Goal: Check status: Check status

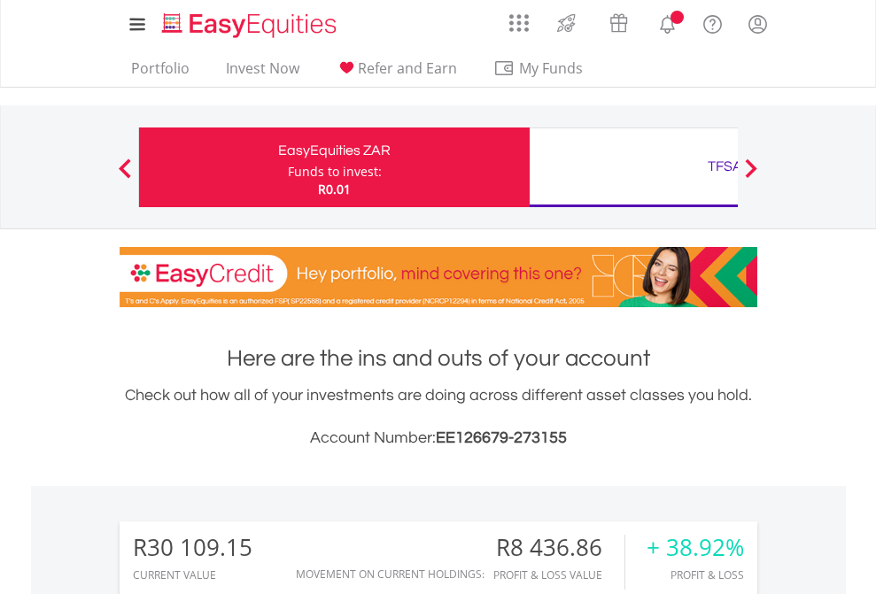
scroll to position [170, 278]
click at [288, 167] on div "Funds to invest:" at bounding box center [335, 172] width 94 height 18
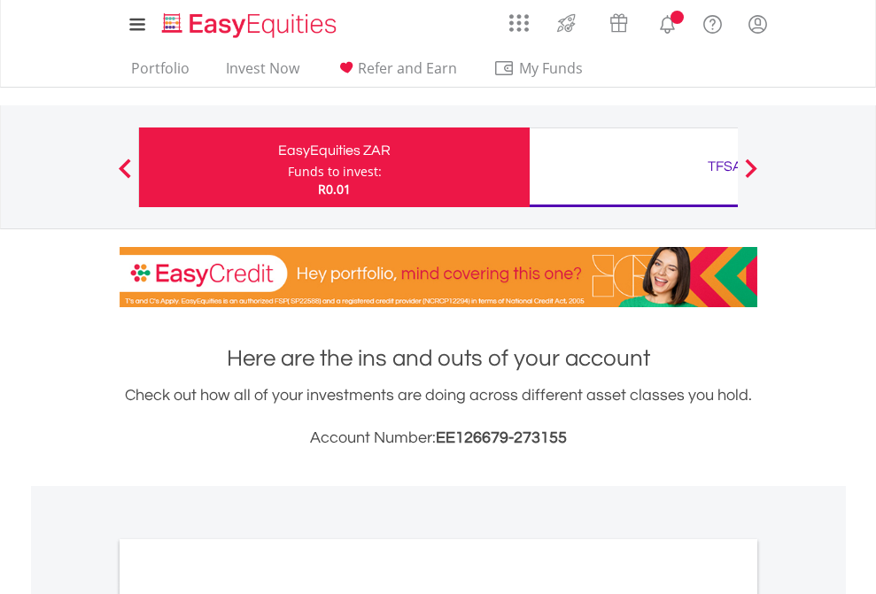
scroll to position [1065, 0]
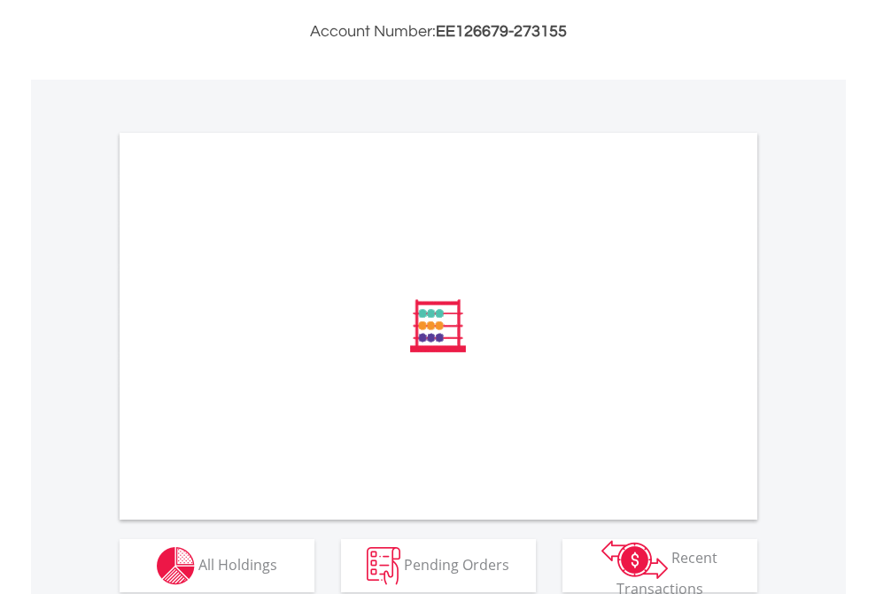
click at [198, 568] on span "All Holdings" at bounding box center [237, 564] width 79 height 19
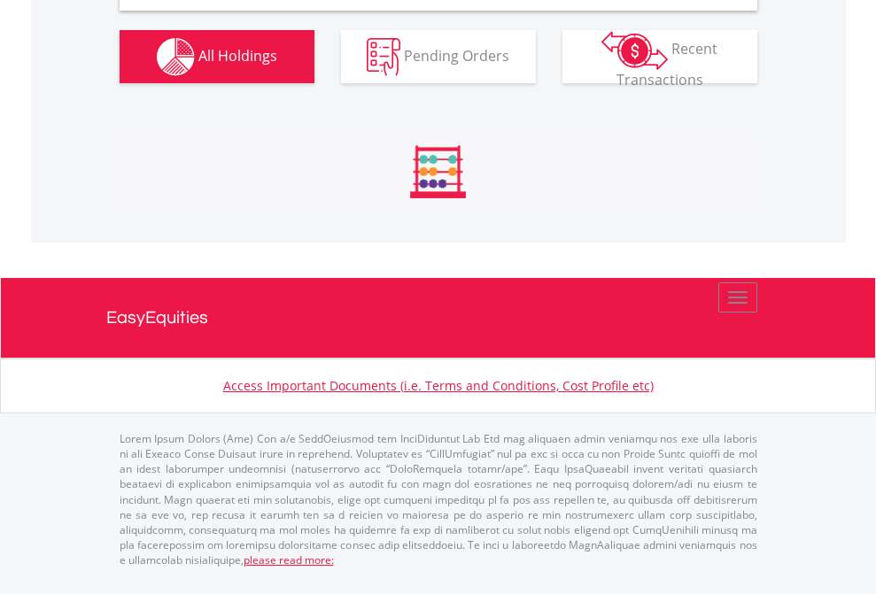
scroll to position [1713, 0]
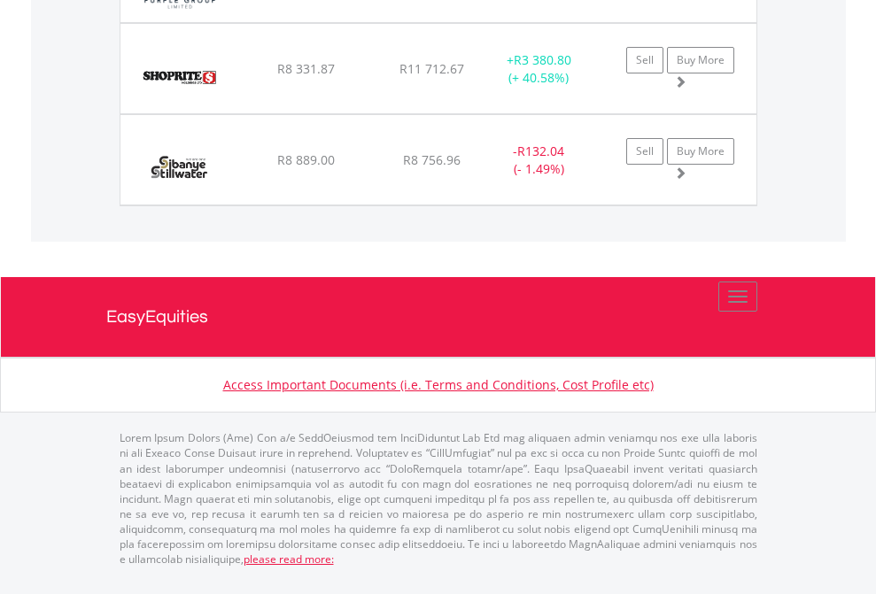
scroll to position [128, 0]
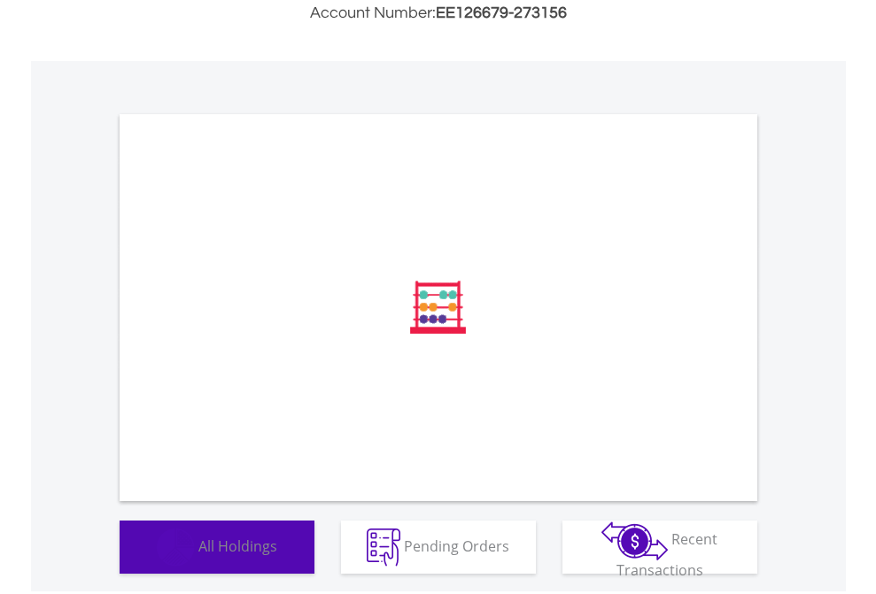
click at [198, 556] on span "All Holdings" at bounding box center [237, 545] width 79 height 19
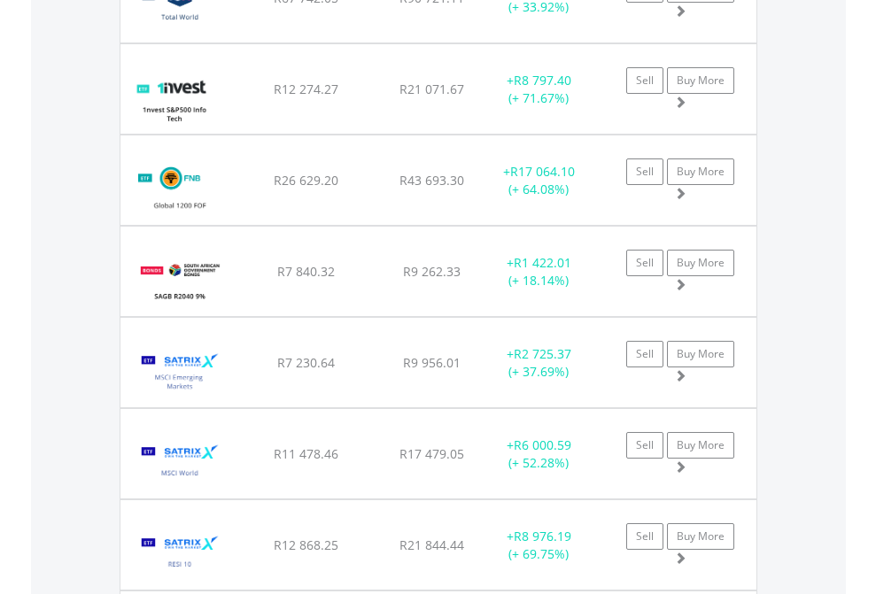
scroll to position [2078, 0]
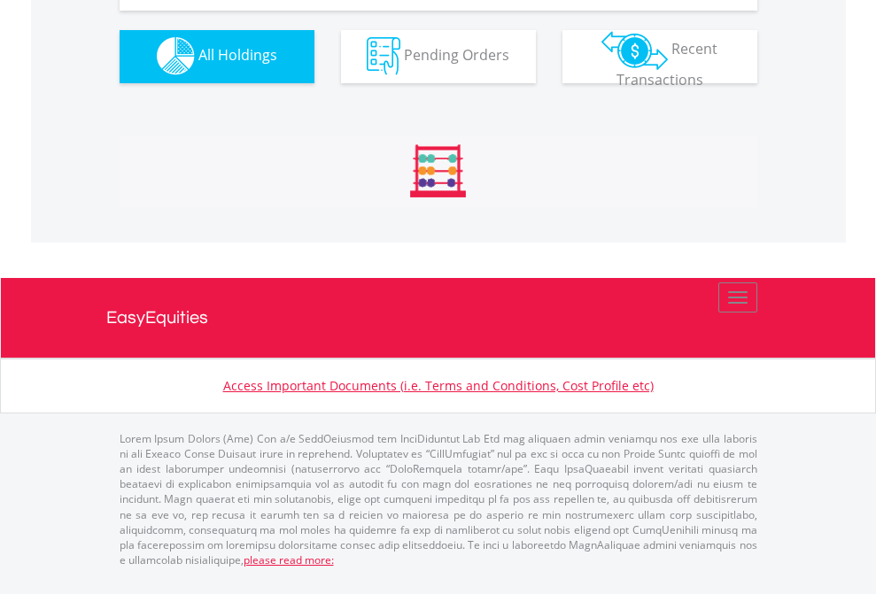
scroll to position [1754, 0]
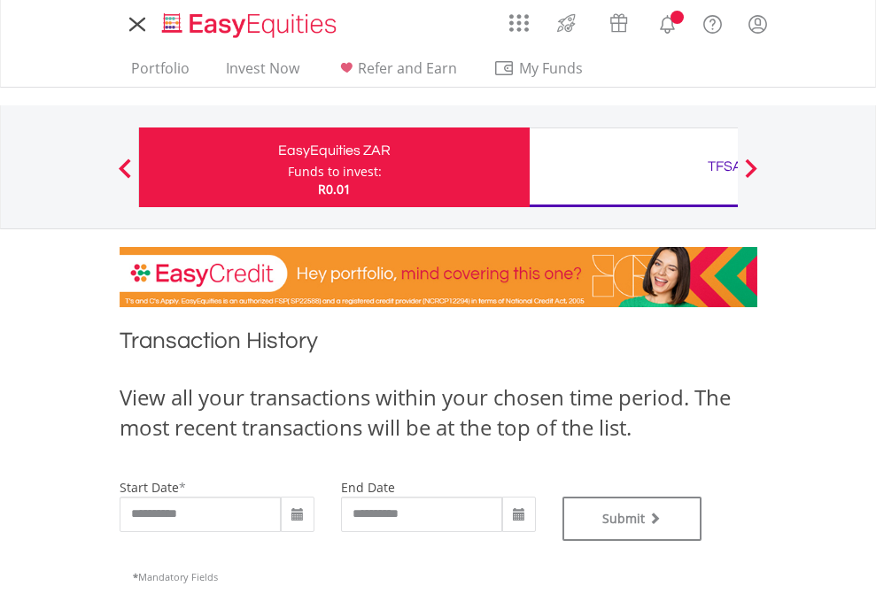
type input "**********"
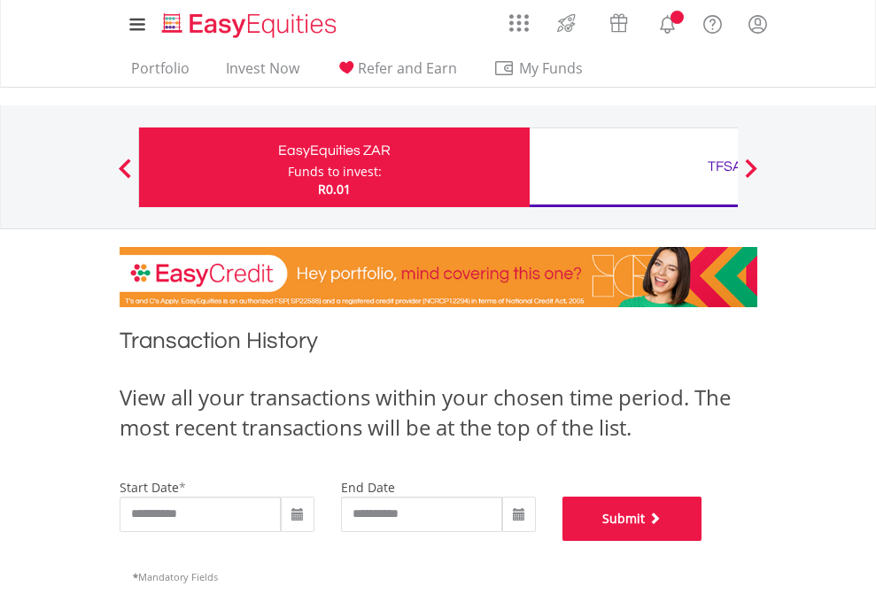
click at [703, 541] on button "Submit" at bounding box center [633, 519] width 140 height 44
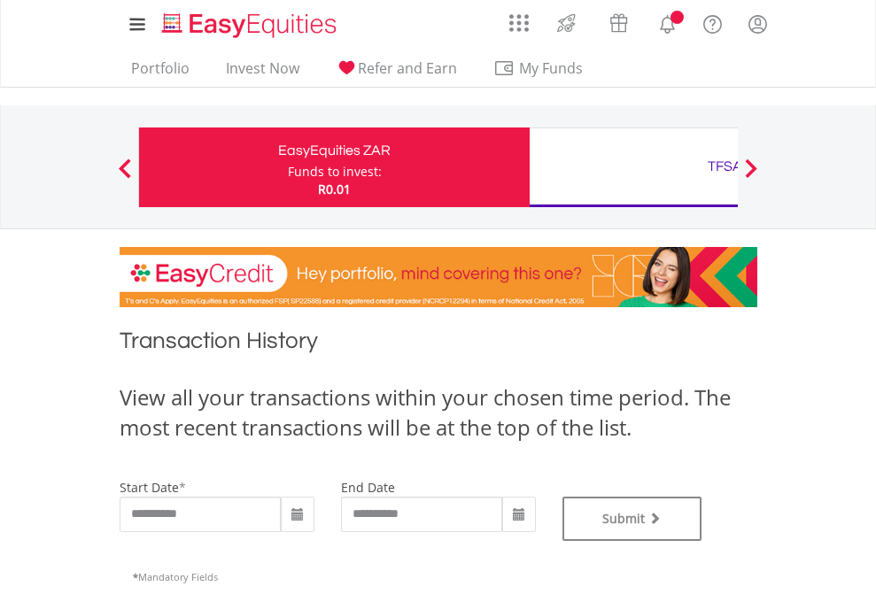
click at [633, 167] on div "TFSA" at bounding box center [724, 166] width 369 height 25
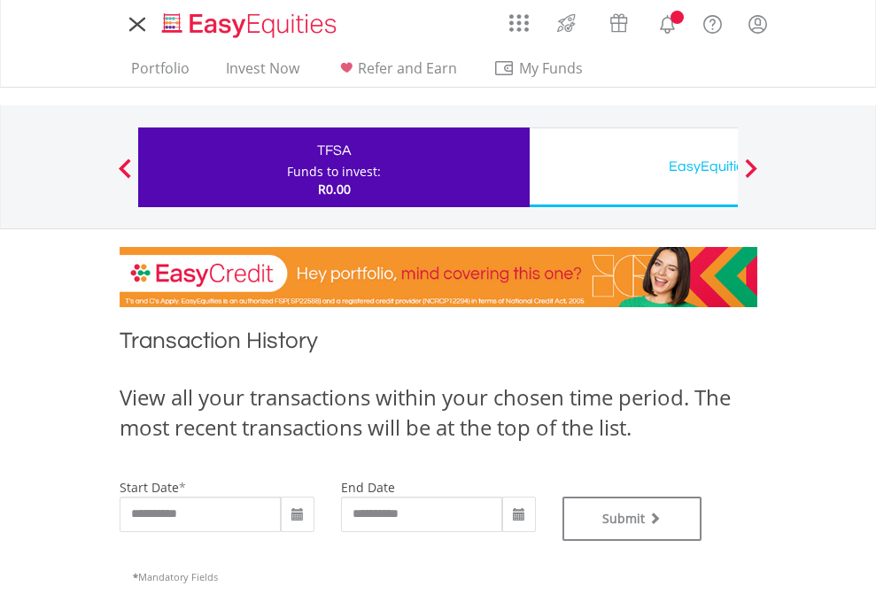
type input "**********"
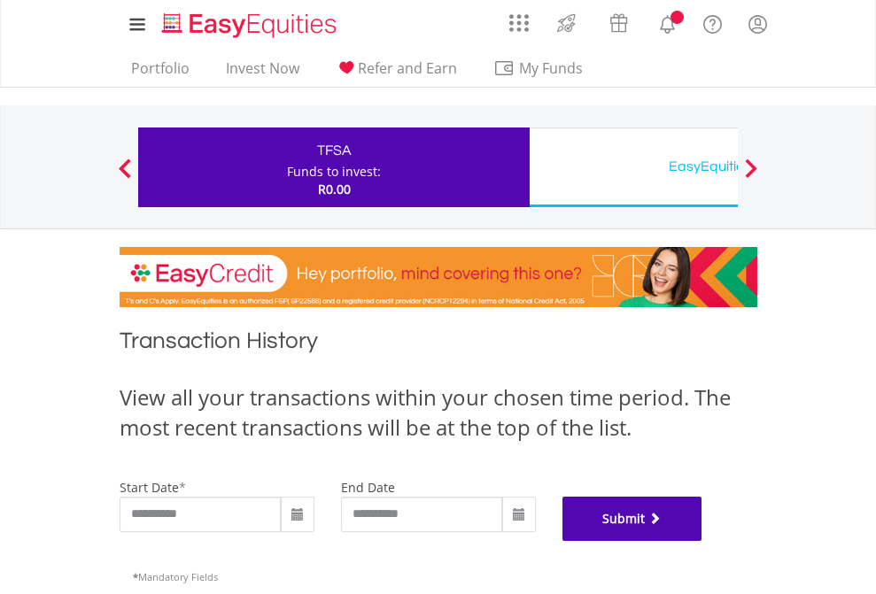
click at [703, 541] on button "Submit" at bounding box center [633, 519] width 140 height 44
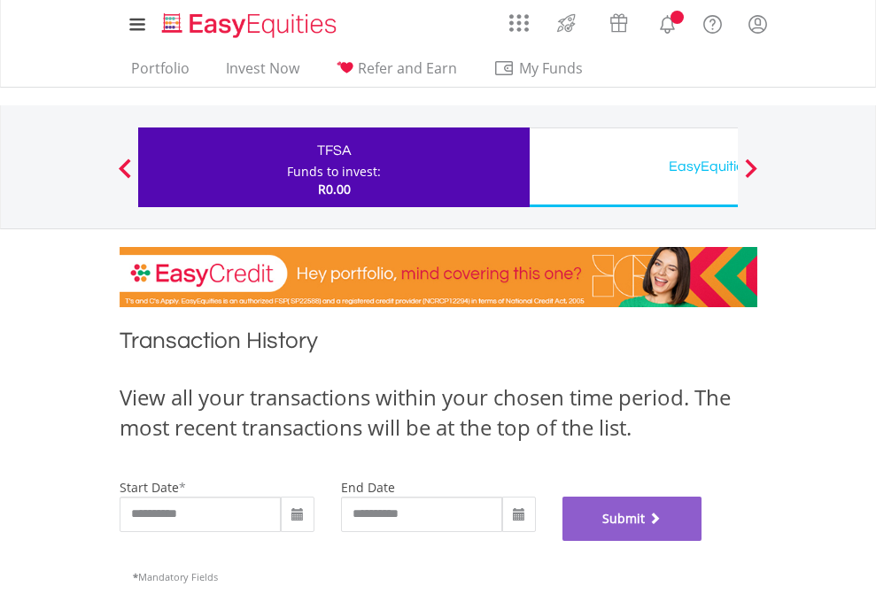
scroll to position [719, 0]
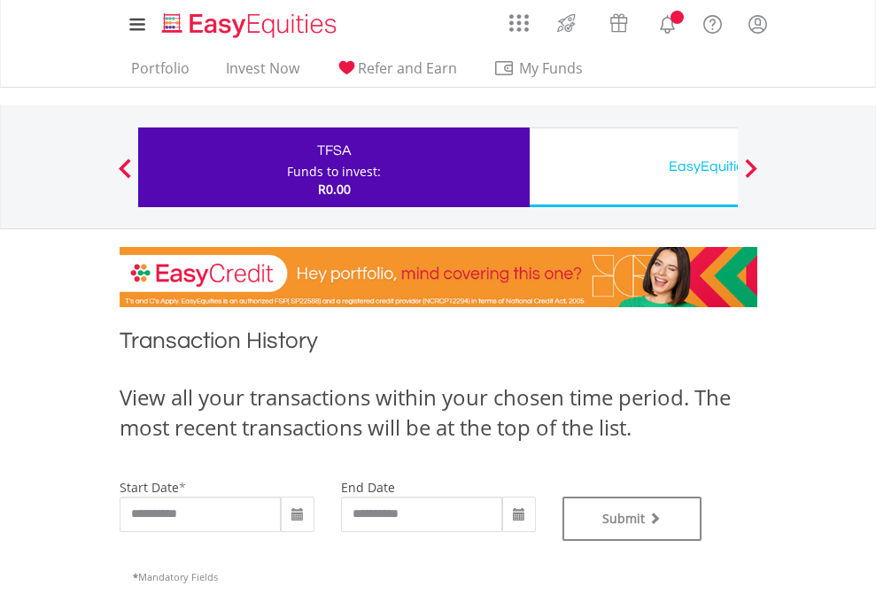
click at [633, 167] on div "EasyEquities USD" at bounding box center [724, 166] width 369 height 25
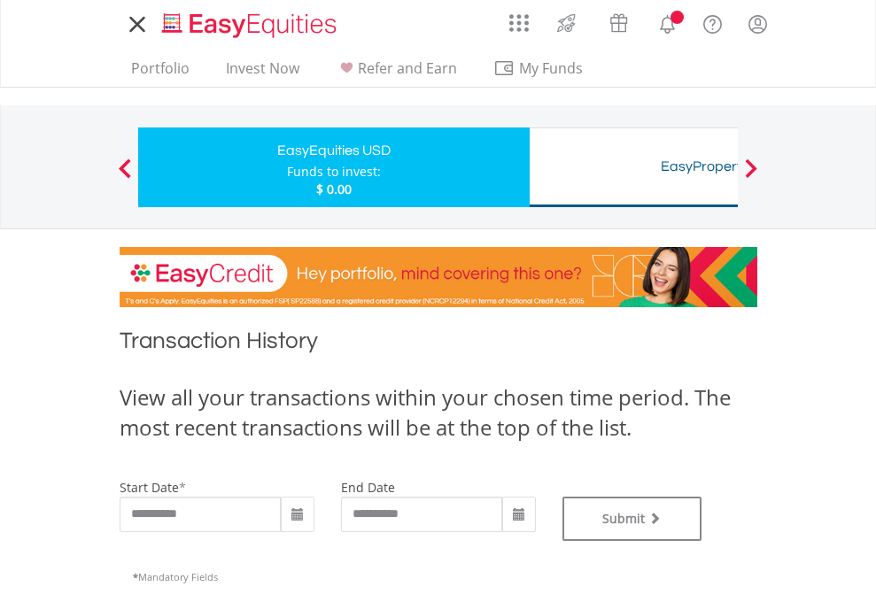
type input "**********"
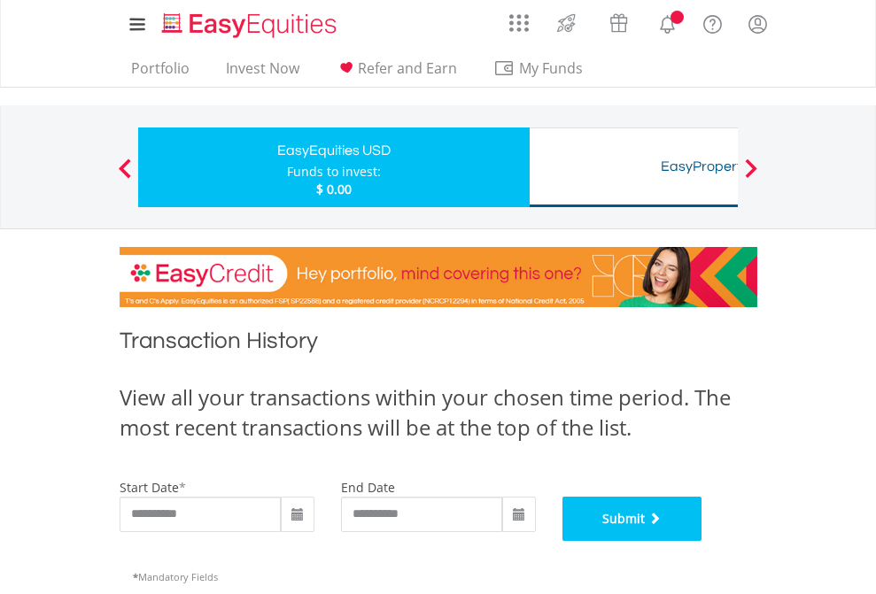
click at [703, 541] on button "Submit" at bounding box center [633, 519] width 140 height 44
